Goal: Transaction & Acquisition: Book appointment/travel/reservation

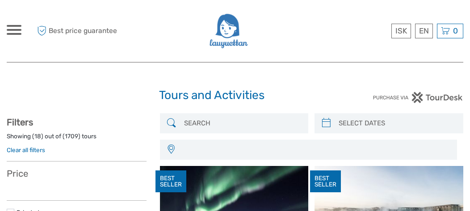
select select
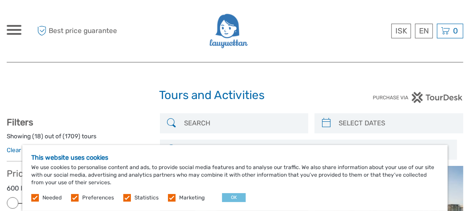
click at [7, 33] on span at bounding box center [14, 34] width 15 height 2
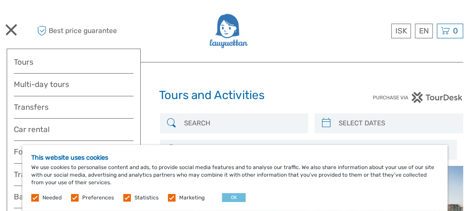
scroll to position [44, 0]
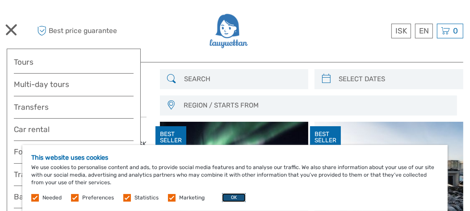
click at [226, 199] on button "OK" at bounding box center [234, 197] width 24 height 9
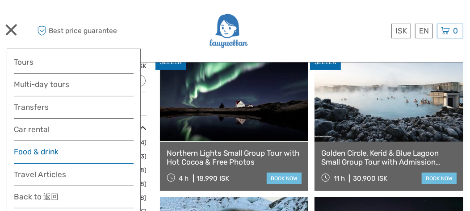
scroll to position [134, 0]
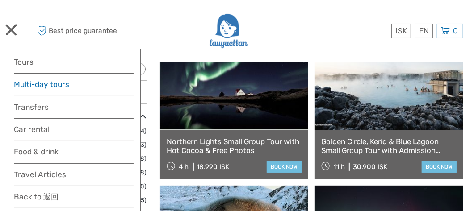
click at [44, 87] on link "Multi-day tours" at bounding box center [74, 84] width 120 height 13
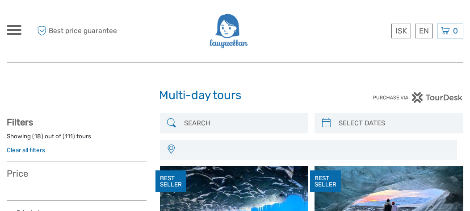
select select
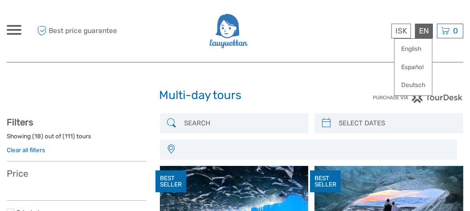
select select
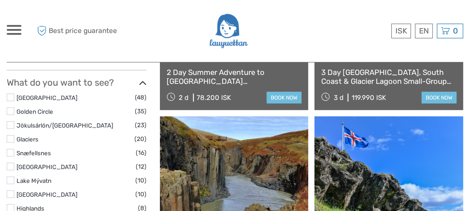
scroll to position [401, 0]
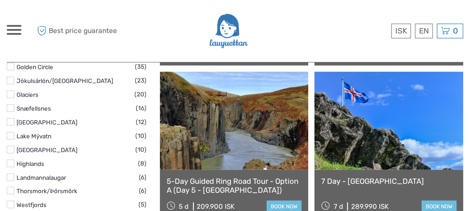
click at [354, 133] on link at bounding box center [388, 121] width 149 height 98
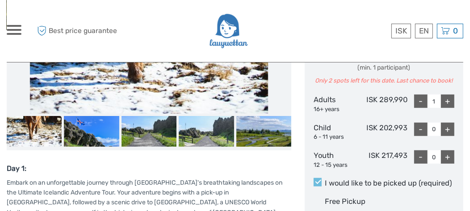
scroll to position [401, 0]
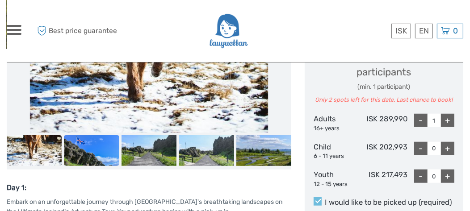
click at [93, 154] on img at bounding box center [91, 150] width 55 height 31
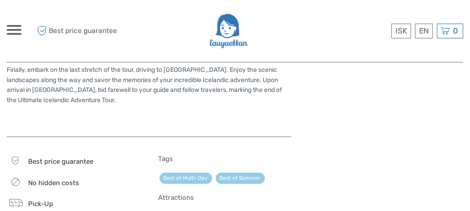
scroll to position [1651, 0]
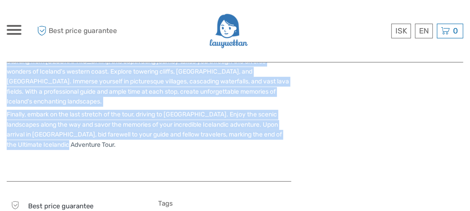
drag, startPoint x: 56, startPoint y: 125, endPoint x: 0, endPoint y: 45, distance: 97.7
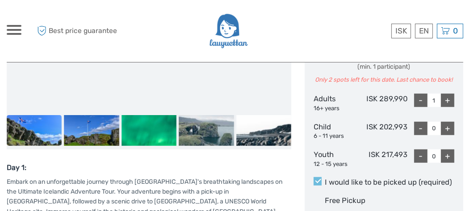
scroll to position [446, 0]
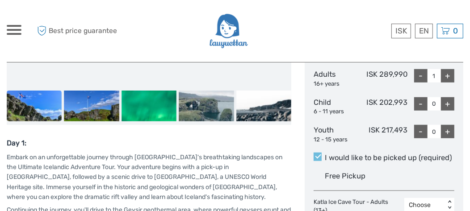
click at [8, 141] on strong "Day 1:" at bounding box center [17, 143] width 20 height 8
click at [8, 139] on strong "Day 1:" at bounding box center [17, 143] width 20 height 8
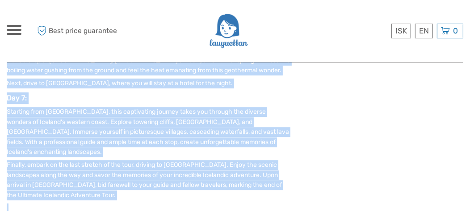
scroll to position [1610, 0]
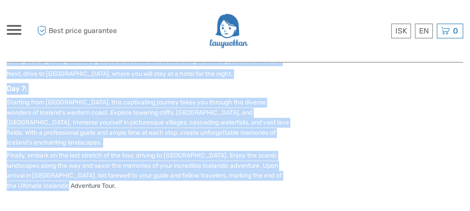
drag, startPoint x: 8, startPoint y: 141, endPoint x: 68, endPoint y: 164, distance: 64.8
copy div "Day 1: Embark on an unforgettable journey through Iceland's breathtaking landsc…"
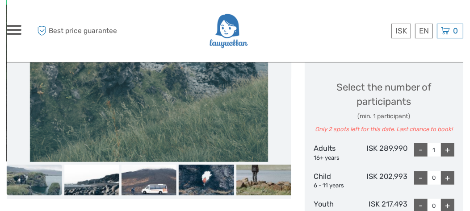
scroll to position [360, 0]
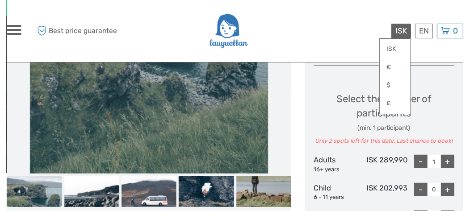
click at [399, 31] on span "ISK" at bounding box center [401, 30] width 12 height 9
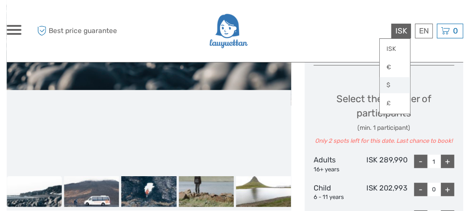
click at [395, 85] on link "$" at bounding box center [394, 85] width 30 height 16
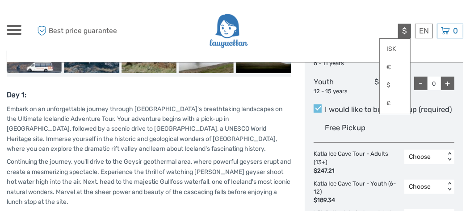
scroll to position [539, 0]
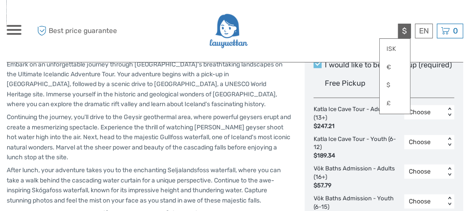
click at [357, 53] on div "Best price guarantee $ ISK € $ £ EN English Español Deutsch 0 Items Total 0 ISK…" at bounding box center [406, 31] width 114 height 49
drag, startPoint x: 417, startPoint y: 42, endPoint x: 418, endPoint y: 49, distance: 6.8
click at [417, 47] on div "Best price guarantee $ ISK € $ £ EN English Español Deutsch 0 Items Total 0 ISK…" at bounding box center [406, 31] width 114 height 49
click at [421, 54] on div "Best price guarantee $ ISK € $ £ EN English Español Deutsch 0 Items Total 0 ISK…" at bounding box center [406, 31] width 114 height 49
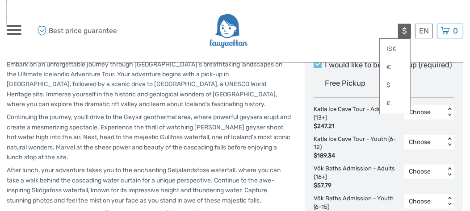
scroll to position [724, 0]
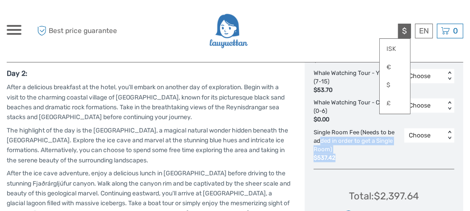
drag, startPoint x: 338, startPoint y: 155, endPoint x: 321, endPoint y: 138, distance: 24.0
click at [320, 139] on div "Single Room Fee (Needs to be added in order to get a Single Room) $537.42" at bounding box center [358, 145] width 91 height 33
click at [349, 158] on div "$537.42" at bounding box center [356, 158] width 86 height 8
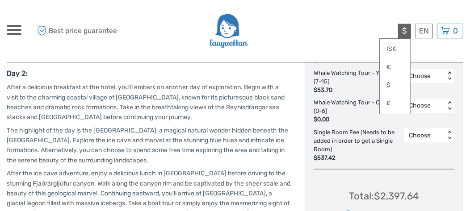
click at [332, 159] on div "$537.42" at bounding box center [356, 158] width 86 height 8
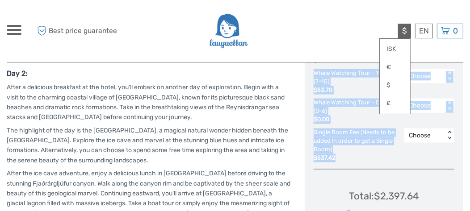
drag, startPoint x: 340, startPoint y: 157, endPoint x: 314, endPoint y: 73, distance: 88.2
click at [314, 73] on div "Katla Ice Cave Tour - Adults (13+) $247.21 Choose < > Katla Ice Cave Tour - You…" at bounding box center [383, 41] width 141 height 241
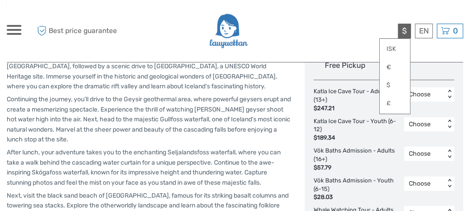
scroll to position [545, 0]
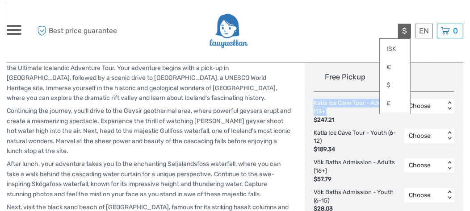
drag, startPoint x: 312, startPoint y: 102, endPoint x: 335, endPoint y: 110, distance: 24.7
click at [335, 110] on div "Choose Date of Travel Next Month October 2025 Su Mo Tu We Th Fr Sa 28 29 30 1 2…" at bounding box center [383, 39] width 158 height 814
copy div "Katla Ice Cave Tour - Adults (13+)"
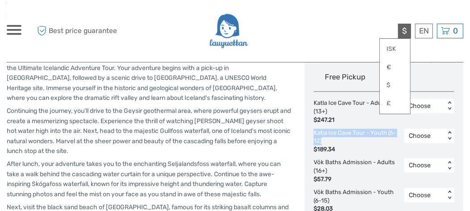
drag, startPoint x: 313, startPoint y: 130, endPoint x: 322, endPoint y: 140, distance: 13.3
click at [322, 140] on div "Katla Ice Cave Tour - Youth (6-12) $189.34" at bounding box center [358, 141] width 91 height 25
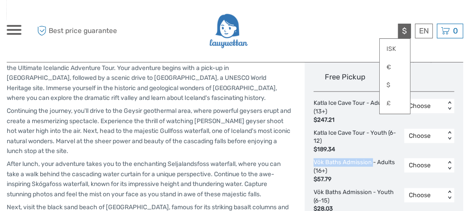
drag, startPoint x: 312, startPoint y: 161, endPoint x: 372, endPoint y: 160, distance: 60.7
click at [372, 160] on div "Choose Date of Travel Next Month October 2025 Su Mo Tu We Th Fr Sa 28 29 30 1 2…" at bounding box center [383, 39] width 158 height 814
copy div "Vök Baths Admission"
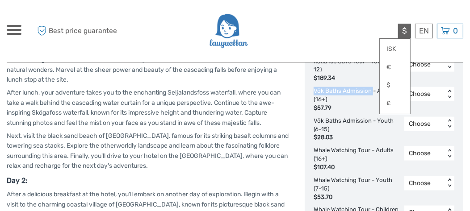
scroll to position [634, 0]
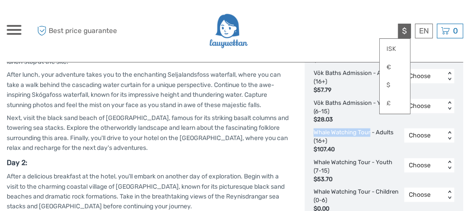
drag, startPoint x: 312, startPoint y: 129, endPoint x: 370, endPoint y: 126, distance: 57.7
copy div "Whale Watching Tour"
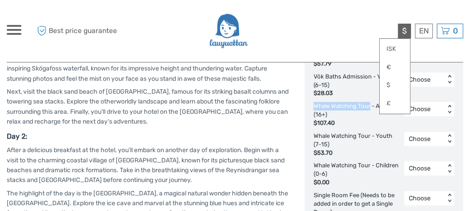
scroll to position [679, 0]
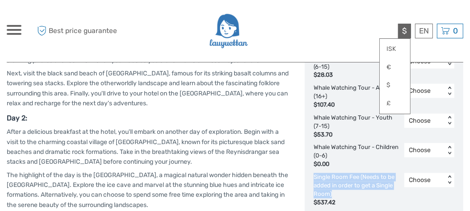
drag, startPoint x: 314, startPoint y: 175, endPoint x: 355, endPoint y: 192, distance: 44.4
click at [355, 192] on div "Single Room Fee (Needs to be added in order to get a Single Room) $537.42" at bounding box center [358, 189] width 91 height 33
copy div "Single Room Fee (Needs to be added in order to get a Single Room)"
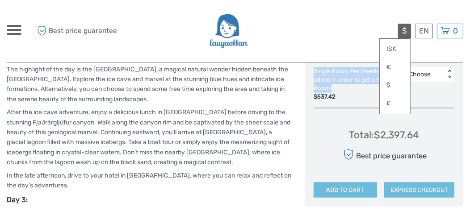
scroll to position [768, 0]
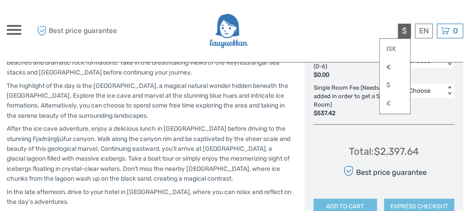
click at [333, 113] on div "$537.42" at bounding box center [356, 113] width 86 height 8
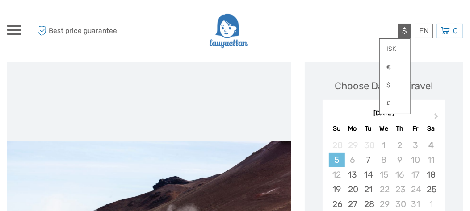
scroll to position [99, 0]
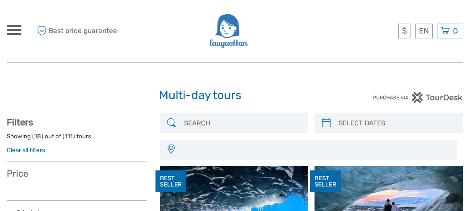
select select
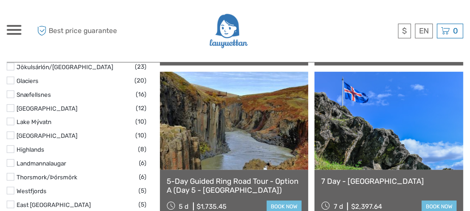
select select
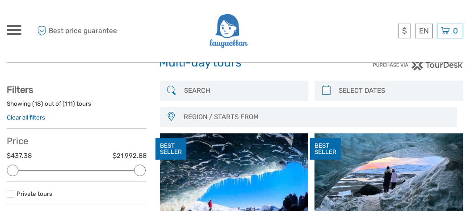
scroll to position [44, 0]
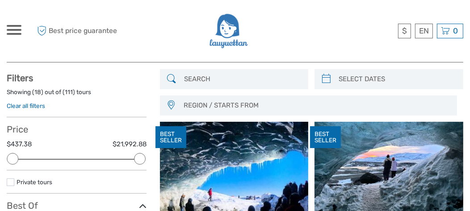
click at [247, 105] on span "REGION / STARTS FROM" at bounding box center [315, 105] width 273 height 15
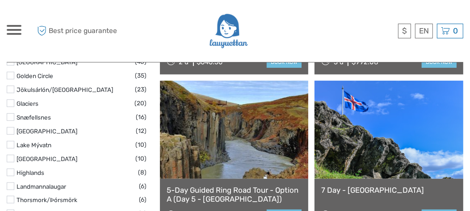
scroll to position [446, 0]
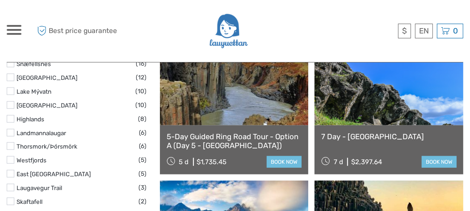
click at [229, 100] on link at bounding box center [234, 76] width 149 height 98
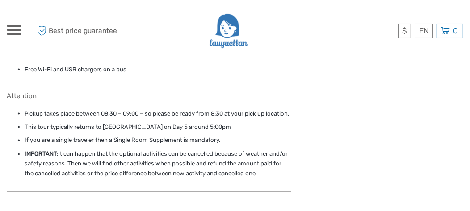
scroll to position [892, 0]
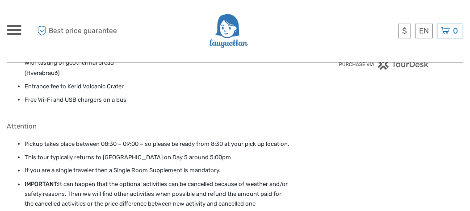
drag, startPoint x: 287, startPoint y: 151, endPoint x: 42, endPoint y: 111, distance: 247.4
click at [42, 139] on ul "Pickup takes place between 08:30 – 09:00 – so please be ready from 8:30 at your…" at bounding box center [149, 174] width 284 height 71
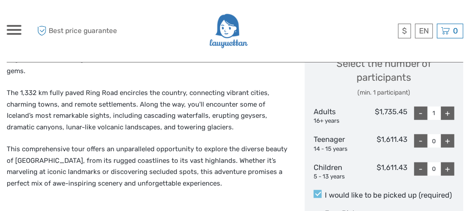
scroll to position [401, 0]
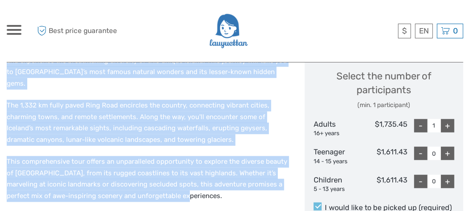
drag, startPoint x: 167, startPoint y: 166, endPoint x: 6, endPoint y: 34, distance: 207.8
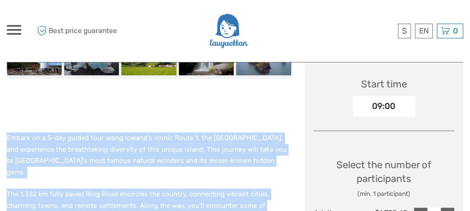
scroll to position [268, 0]
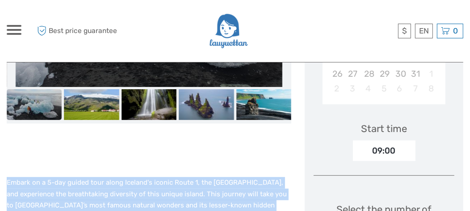
copy div "Embark on a 5-day guided tour along Iceland's iconic Route 1, the Ring Road, an…"
click at [263, 90] on img at bounding box center [263, 104] width 55 height 31
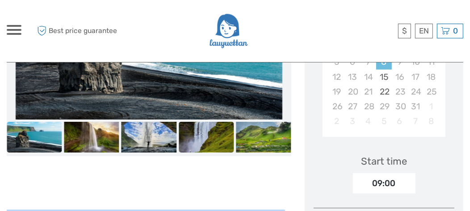
scroll to position [223, 0]
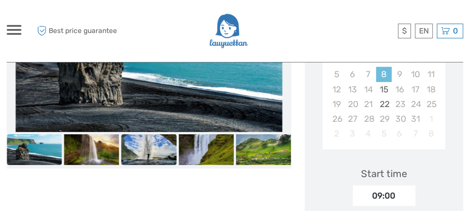
click at [170, 134] on img at bounding box center [148, 149] width 55 height 31
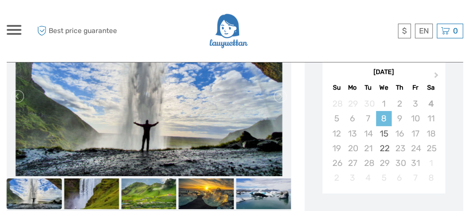
scroll to position [178, 0]
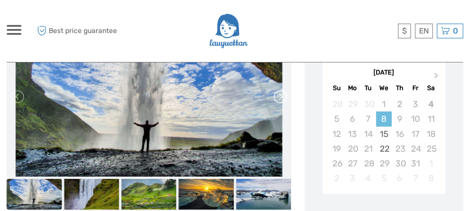
click at [279, 90] on link at bounding box center [279, 97] width 14 height 14
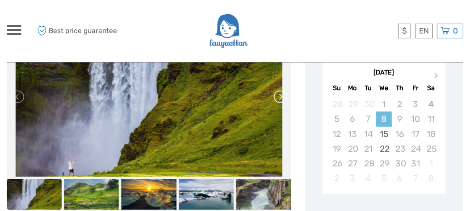
click at [279, 90] on link at bounding box center [279, 97] width 14 height 14
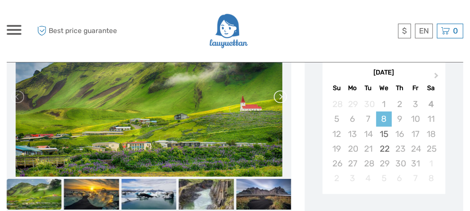
click at [279, 90] on link at bounding box center [279, 97] width 14 height 14
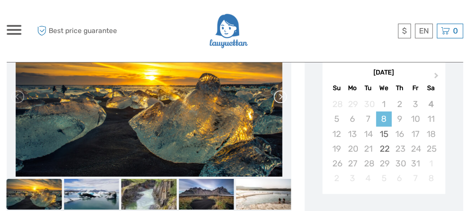
scroll to position [134, 0]
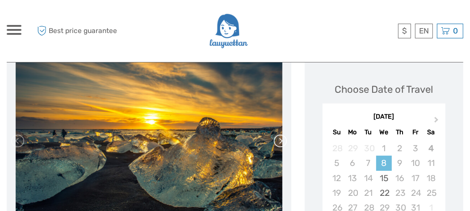
click at [282, 134] on link at bounding box center [279, 141] width 14 height 14
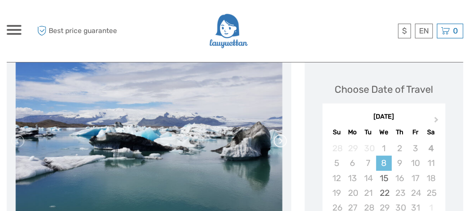
click at [282, 134] on link at bounding box center [279, 141] width 14 height 14
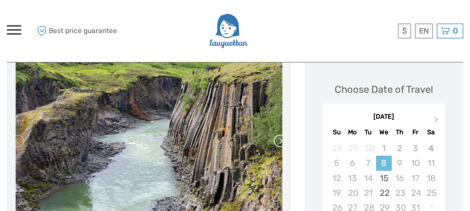
click at [282, 134] on link at bounding box center [279, 141] width 14 height 14
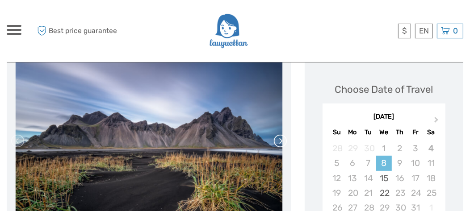
click at [282, 134] on link at bounding box center [279, 141] width 14 height 14
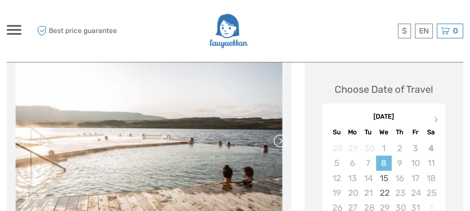
click at [282, 134] on link at bounding box center [279, 141] width 14 height 14
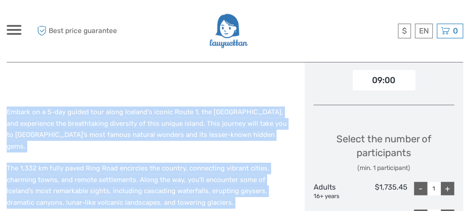
scroll to position [357, 0]
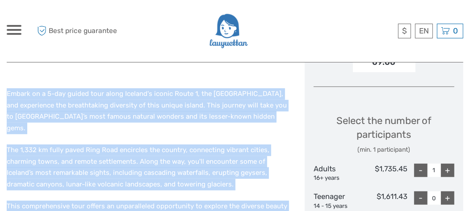
click at [279, 145] on p "The 1,332 km fully paved Ring Road encircles the country, connecting vibrant ci…" at bounding box center [149, 168] width 284 height 46
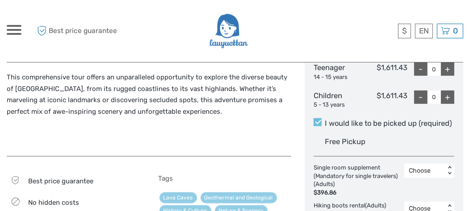
scroll to position [491, 0]
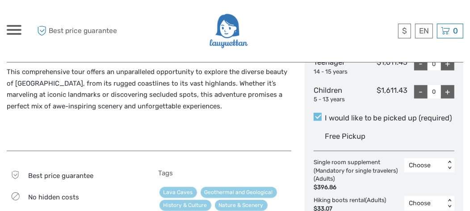
click at [269, 121] on div "Embark on a 5-day guided tour along Iceland's iconic Route 1, the Ring Road, an…" at bounding box center [149, 48] width 284 height 206
drag, startPoint x: 338, startPoint y: 159, endPoint x: 312, endPoint y: 146, distance: 29.7
click at [312, 146] on div "Choose Date of Travel Next Month October 2025 Su Mo Tu We Th Fr Sa 28 29 30 1 2…" at bounding box center [383, 77] width 158 height 746
copy div "Single room supplement (Mandatory for single travelers) (Adults)"
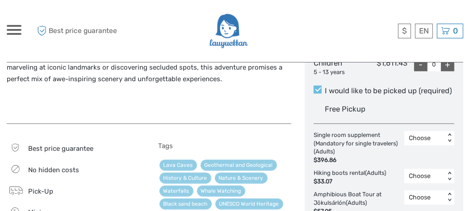
scroll to position [580, 0]
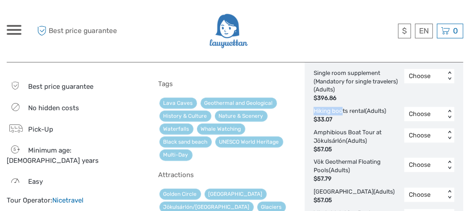
drag, startPoint x: 313, startPoint y: 92, endPoint x: 341, endPoint y: 89, distance: 28.3
click at [341, 107] on div "Hiking boots rental (Adults) $33.07" at bounding box center [351, 115] width 77 height 17
drag, startPoint x: 314, startPoint y: 142, endPoint x: 399, endPoint y: 137, distance: 84.5
click at [399, 137] on div "Single room supplement (Mandatory for single travelers) (Adults) $396.86 Choose…" at bounding box center [383, 162] width 141 height 187
copy div "Vök Geothermal Floating Pools"
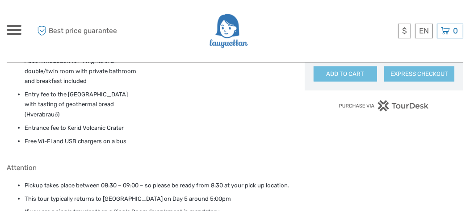
scroll to position [892, 0]
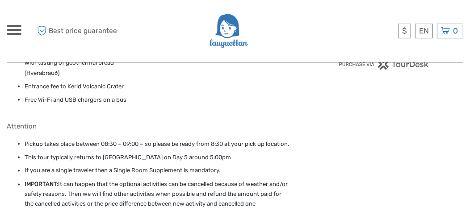
drag, startPoint x: 297, startPoint y: 155, endPoint x: 3, endPoint y: 67, distance: 307.0
copy div "Attention Pickup takes place between 08:30 – 09:00 – so please be ready from 8:…"
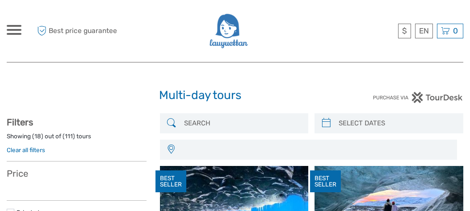
select select
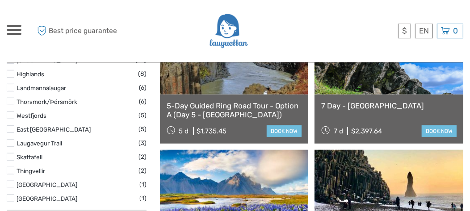
scroll to position [491, 0]
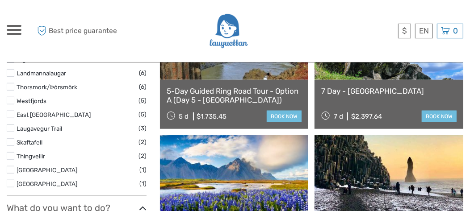
select select
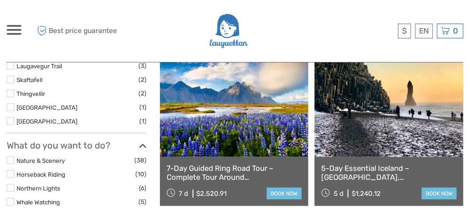
scroll to position [580, 0]
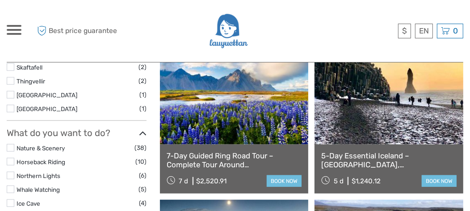
click at [377, 119] on link at bounding box center [388, 95] width 149 height 98
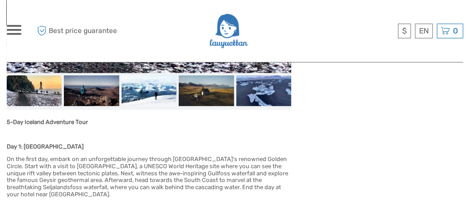
scroll to position [446, 0]
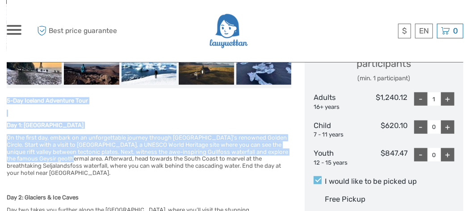
drag, startPoint x: 7, startPoint y: 81, endPoint x: 72, endPoint y: 141, distance: 88.8
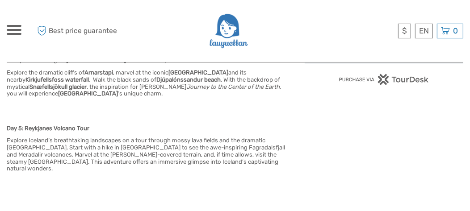
scroll to position [758, 0]
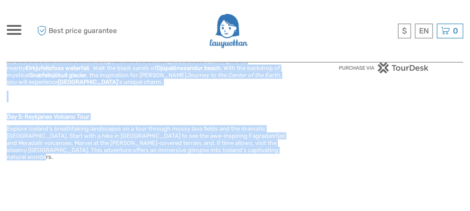
click at [265, 130] on h6 "Explore Iceland’s breathtaking landscapes on a tour through mossy lava fields a…" at bounding box center [149, 142] width 284 height 35
copy div "5-Day Iceland Adventure Tour Day 1: Golden Circle & South Coast On the first da…"
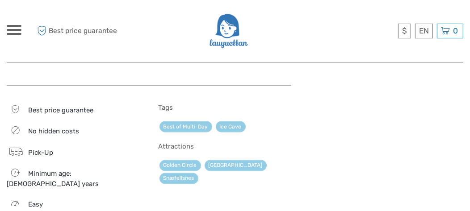
scroll to position [937, 0]
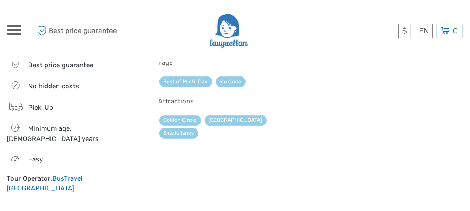
click at [79, 175] on link "BusTravel [GEOGRAPHIC_DATA]" at bounding box center [45, 183] width 76 height 17
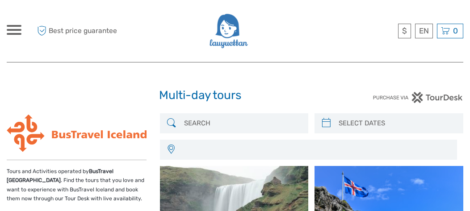
select select
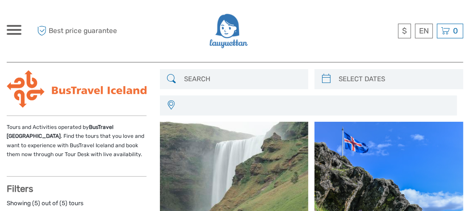
select select
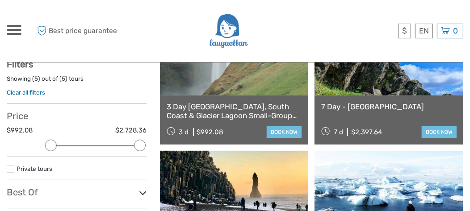
scroll to position [178, 0]
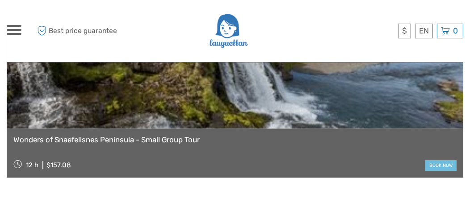
scroll to position [1339, 0]
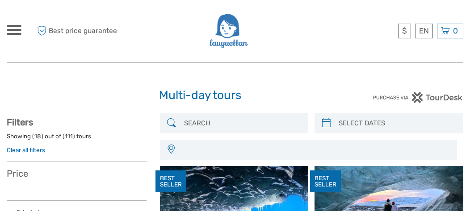
select select
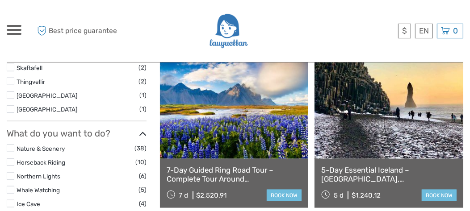
select select
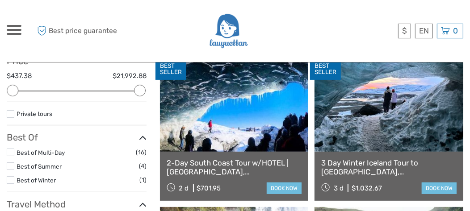
scroll to position [89, 0]
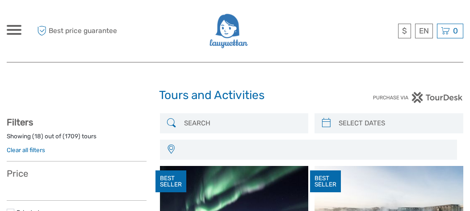
select select
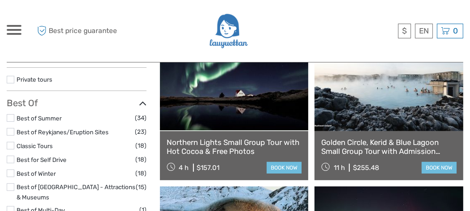
select select
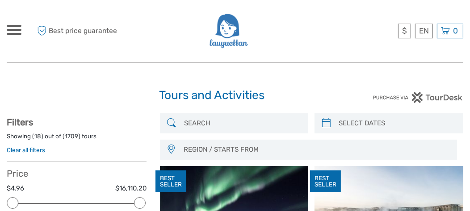
scroll to position [0, 0]
